Goal: Find specific page/section

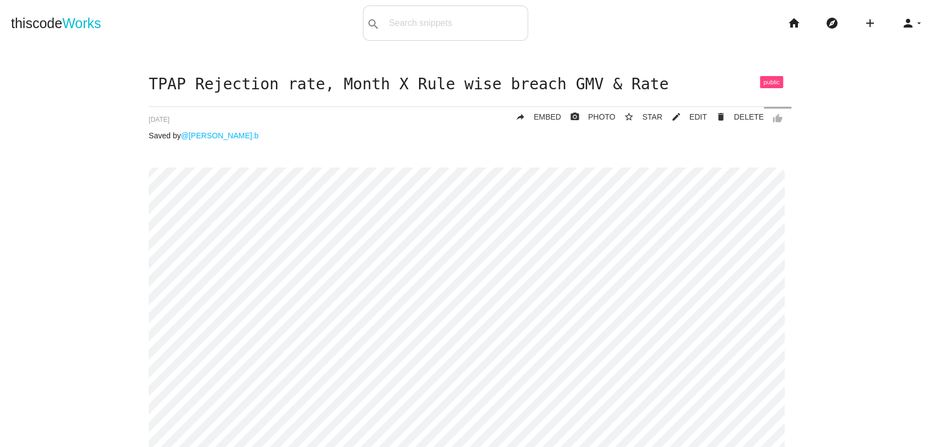
scroll to position [155, 0]
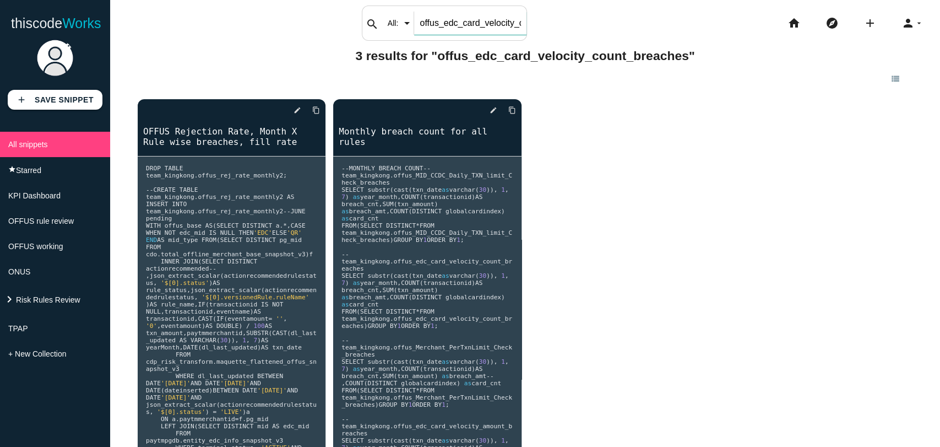
click at [390, 27] on div "search All: All: Code: Title: Tag: All: Code: Title: Tag: offus_edc_card_veloci…" at bounding box center [444, 23] width 165 height 35
paste input "Merchant_PerTxnLimit_Check"
type input "offus_Merchant_PerTxnLimit_Check_breaches"
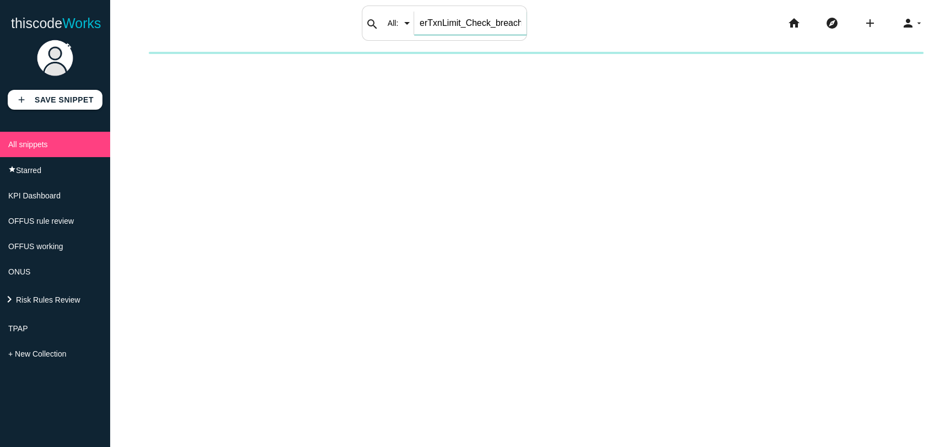
click at [496, 21] on input "offus_Merchant_PerTxnLimit_Check_breaches" at bounding box center [470, 23] width 112 height 23
click at [79, 303] on li "keyboard_arrow_right Risk Rules Review" at bounding box center [55, 299] width 110 height 31
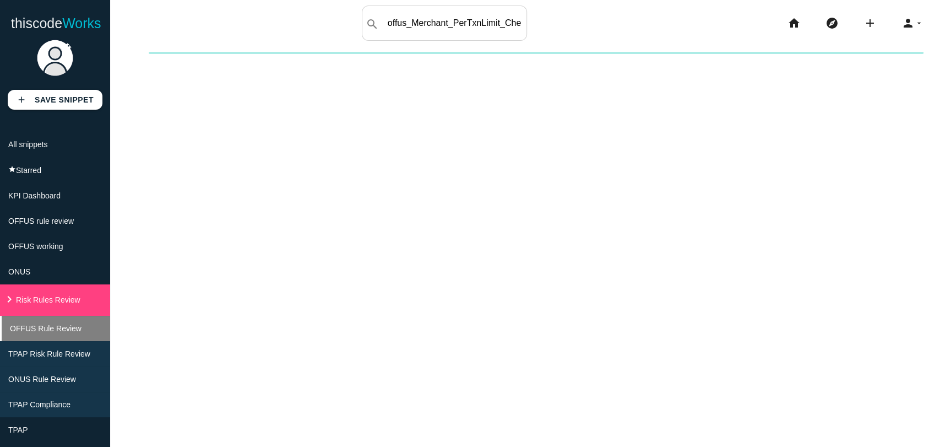
click at [61, 333] on span "OFFUS Rule Review" at bounding box center [46, 328] width 72 height 9
click at [34, 341] on li "OFFUS Rule Review" at bounding box center [55, 328] width 110 height 25
